Goal: Information Seeking & Learning: Learn about a topic

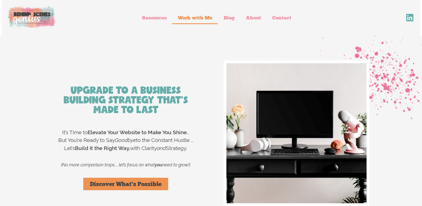
click at [204, 19] on link "Work with Me" at bounding box center [195, 17] width 46 height 13
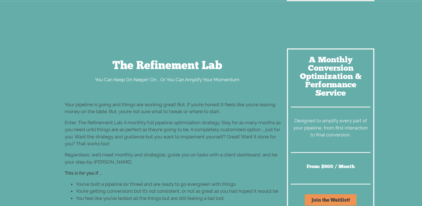
scroll to position [3219, 0]
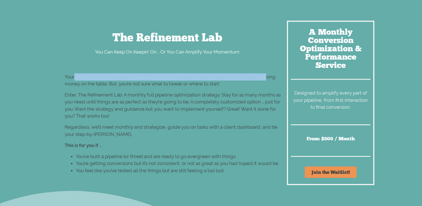
drag, startPoint x: 74, startPoint y: 77, endPoint x: 265, endPoint y: 75, distance: 190.6
click at [265, 75] on span "Your pipeline is going and things are working great! But, if you’re honest it f…" at bounding box center [170, 80] width 211 height 13
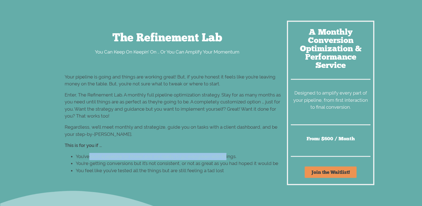
drag, startPoint x: 90, startPoint y: 156, endPoint x: 226, endPoint y: 159, distance: 136.0
click at [226, 159] on span "You’ve built a pipeline {or three} and are ready to go evergreen with things." at bounding box center [156, 157] width 161 height 6
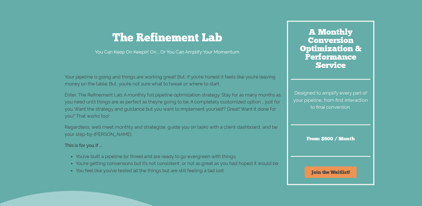
click at [168, 115] on p "Enter, The Refinement Lab. A monthly full pipeline optimization strategy. Stay …" at bounding box center [173, 106] width 217 height 28
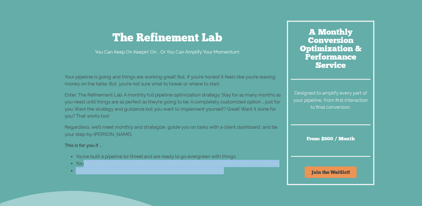
drag, startPoint x: 84, startPoint y: 163, endPoint x: 248, endPoint y: 168, distance: 164.3
click at [248, 168] on ul "You’ve built a pipeline {or three} and are ready to go evergreen with things. Y…" at bounding box center [173, 163] width 217 height 21
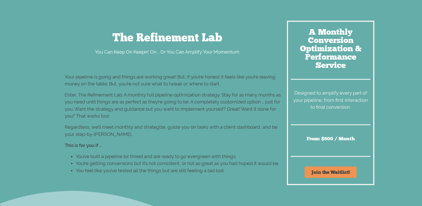
click at [204, 118] on p "Enter, The Refinement Lab. A monthly full pipeline optimization strategy. Stay …" at bounding box center [173, 106] width 217 height 28
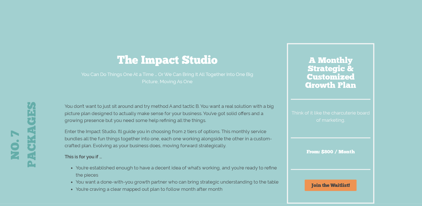
scroll to position [3468, 0]
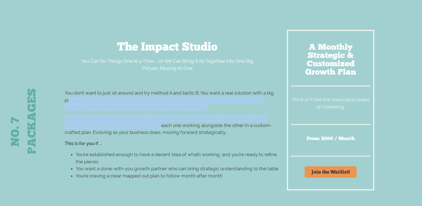
drag, startPoint x: 69, startPoint y: 99, endPoint x: 161, endPoint y: 125, distance: 95.6
click at [161, 125] on div "You don’t want to just sit around and try method A and tactic B. You want a rea…" at bounding box center [168, 139] width 228 height 98
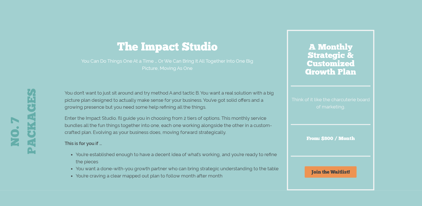
click at [203, 126] on span "Enter the Impact Studio. I’ll guide you in choosing from 2 tiers of options. Th…" at bounding box center [168, 125] width 207 height 20
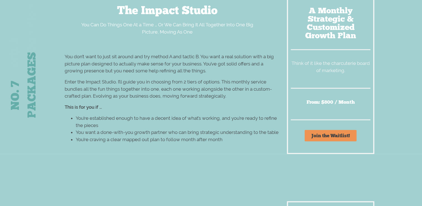
scroll to position [3496, 0]
